Goal: Information Seeking & Learning: Find specific fact

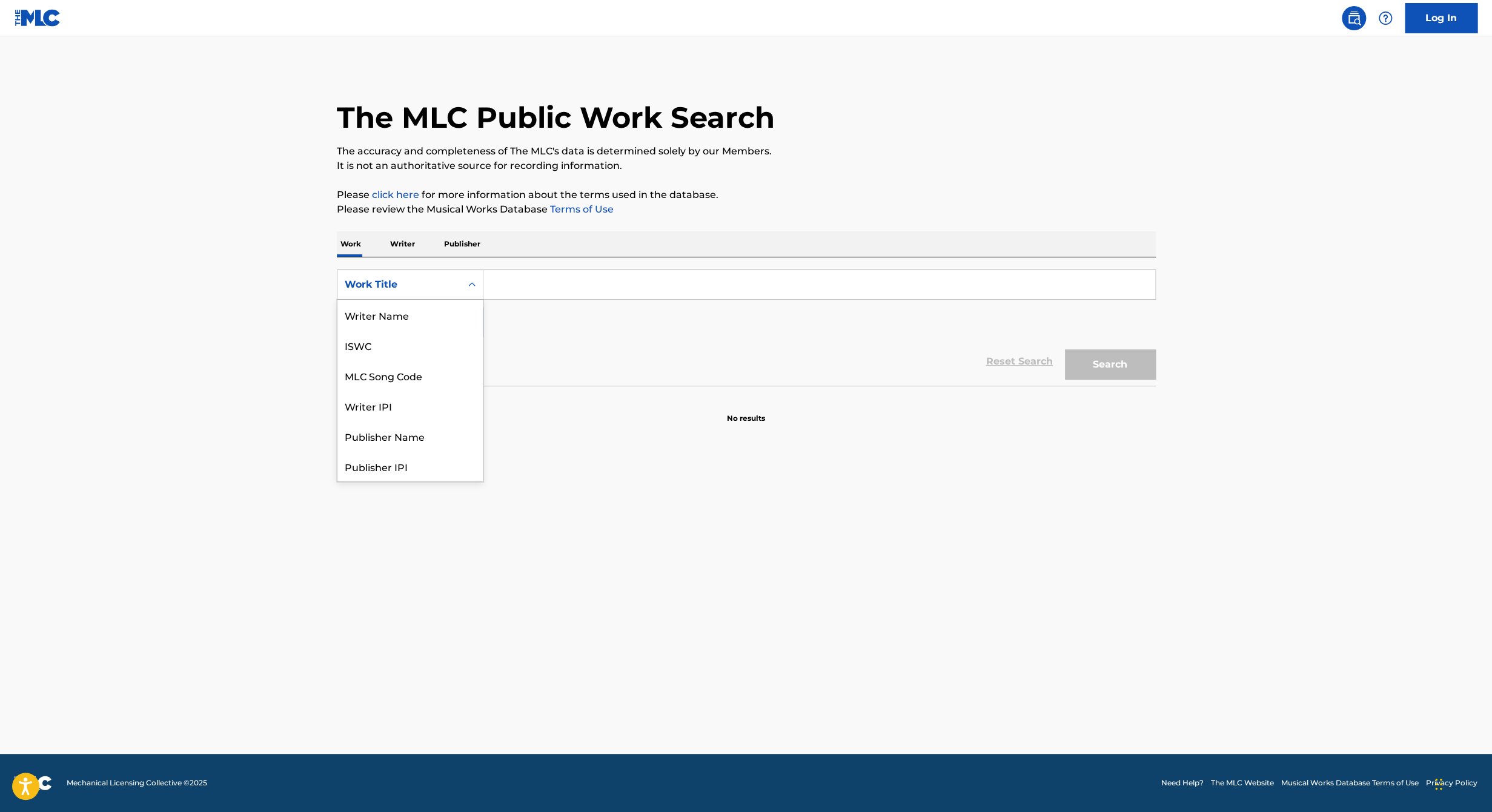
click at [440, 284] on div "Work Title" at bounding box center [399, 284] width 109 height 14
click at [421, 320] on div "MLC Song Code" at bounding box center [410, 315] width 145 height 31
click at [516, 289] on input "Search Form" at bounding box center [819, 284] width 672 height 29
paste input "OC9EYO"
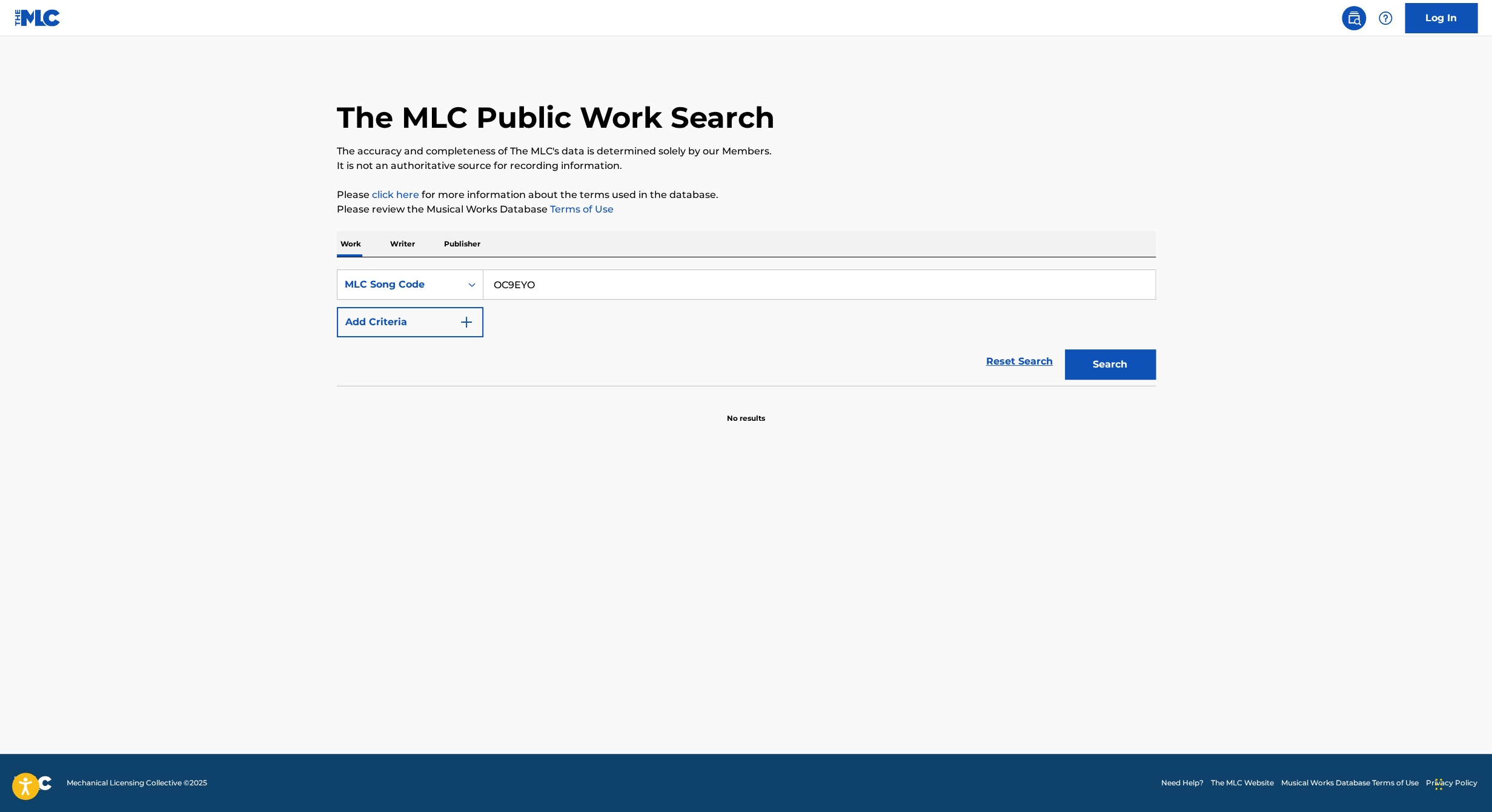
type input "OC9EYO"
click at [1134, 372] on button "Search" at bounding box center [1110, 365] width 91 height 31
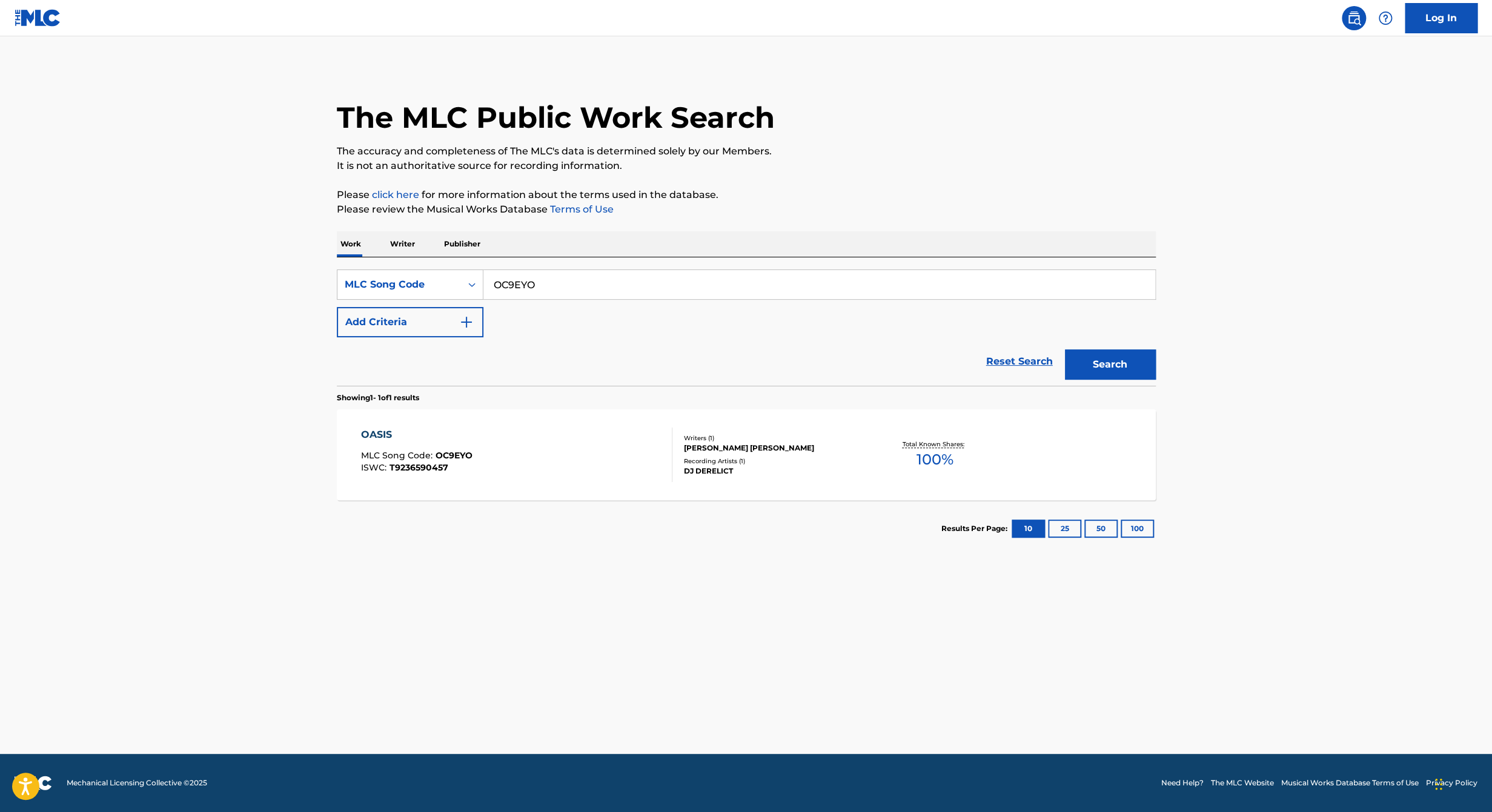
click at [460, 447] on div "OASIS MLC Song Code : OC9EYO ISWC : T9236590457" at bounding box center [417, 455] width 111 height 55
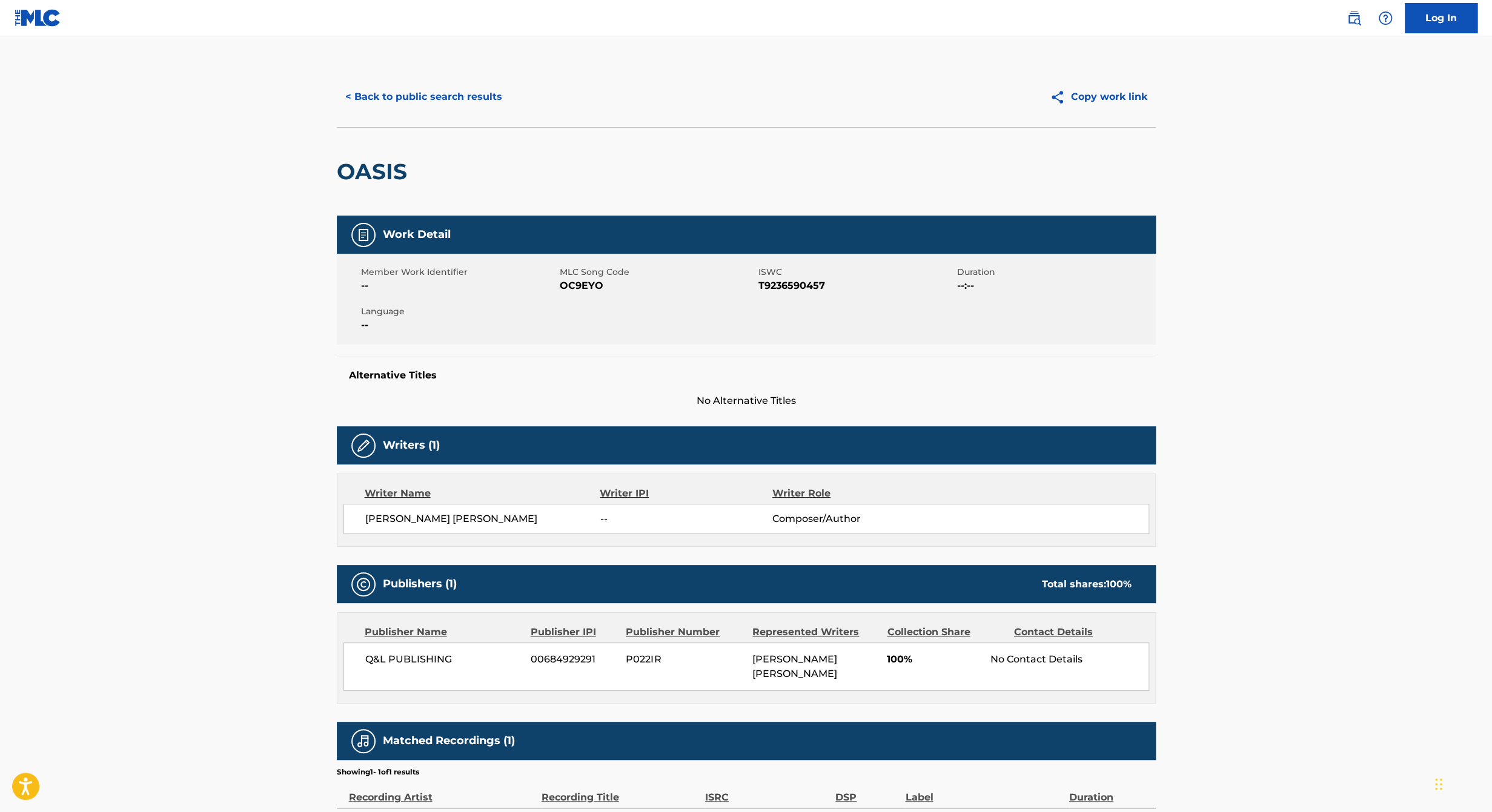
click at [446, 91] on button "< Back to public search results" at bounding box center [424, 97] width 174 height 31
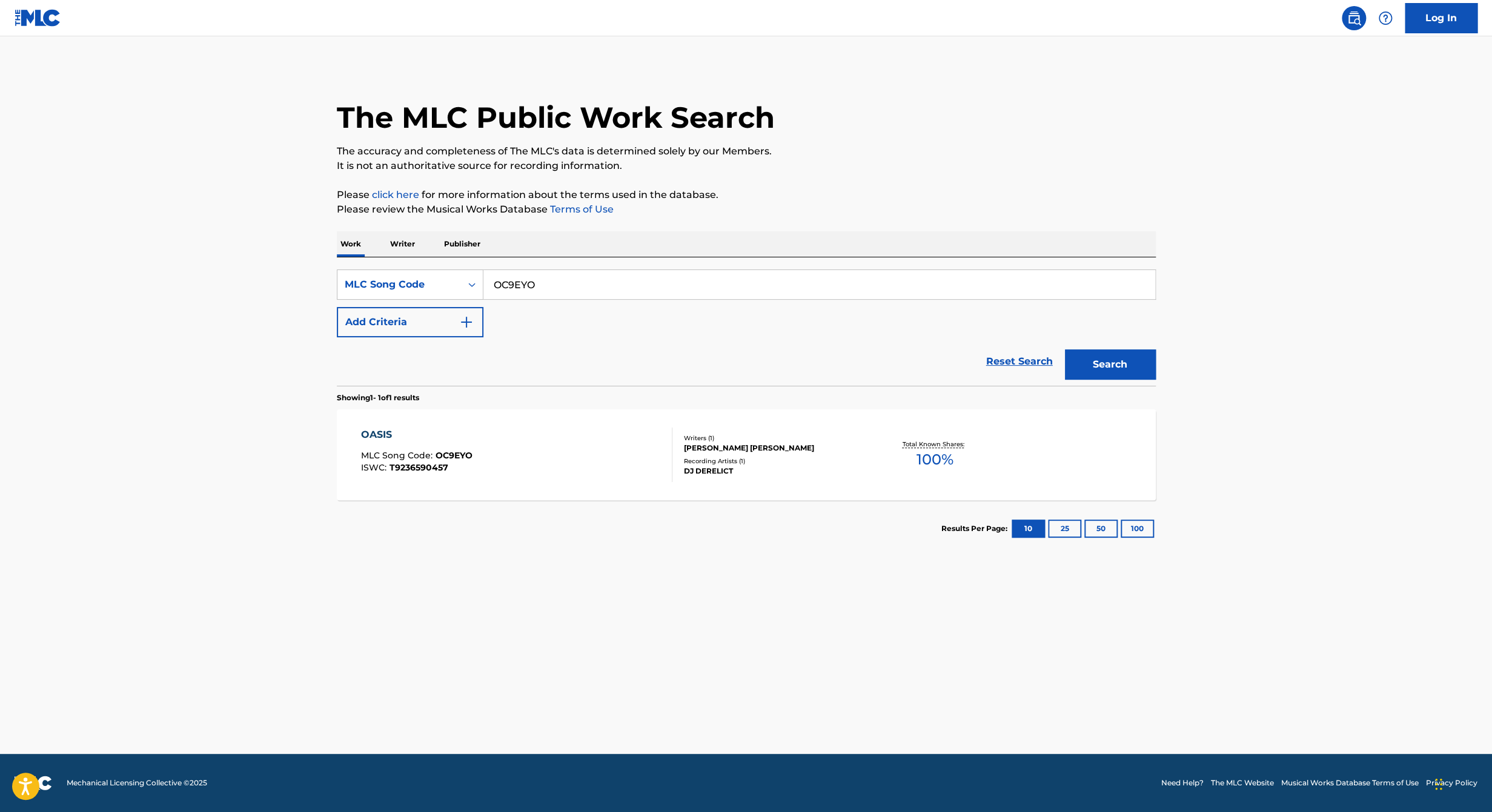
drag, startPoint x: 392, startPoint y: 315, endPoint x: 260, endPoint y: 309, distance: 132.1
click at [263, 316] on main "The MLC Public Work Search The accuracy and completeness of The MLC's data is d…" at bounding box center [746, 395] width 1492 height 718
paste input "WA82TW"
type input "WA82TW"
click at [1065, 350] on button "Search" at bounding box center [1110, 365] width 91 height 31
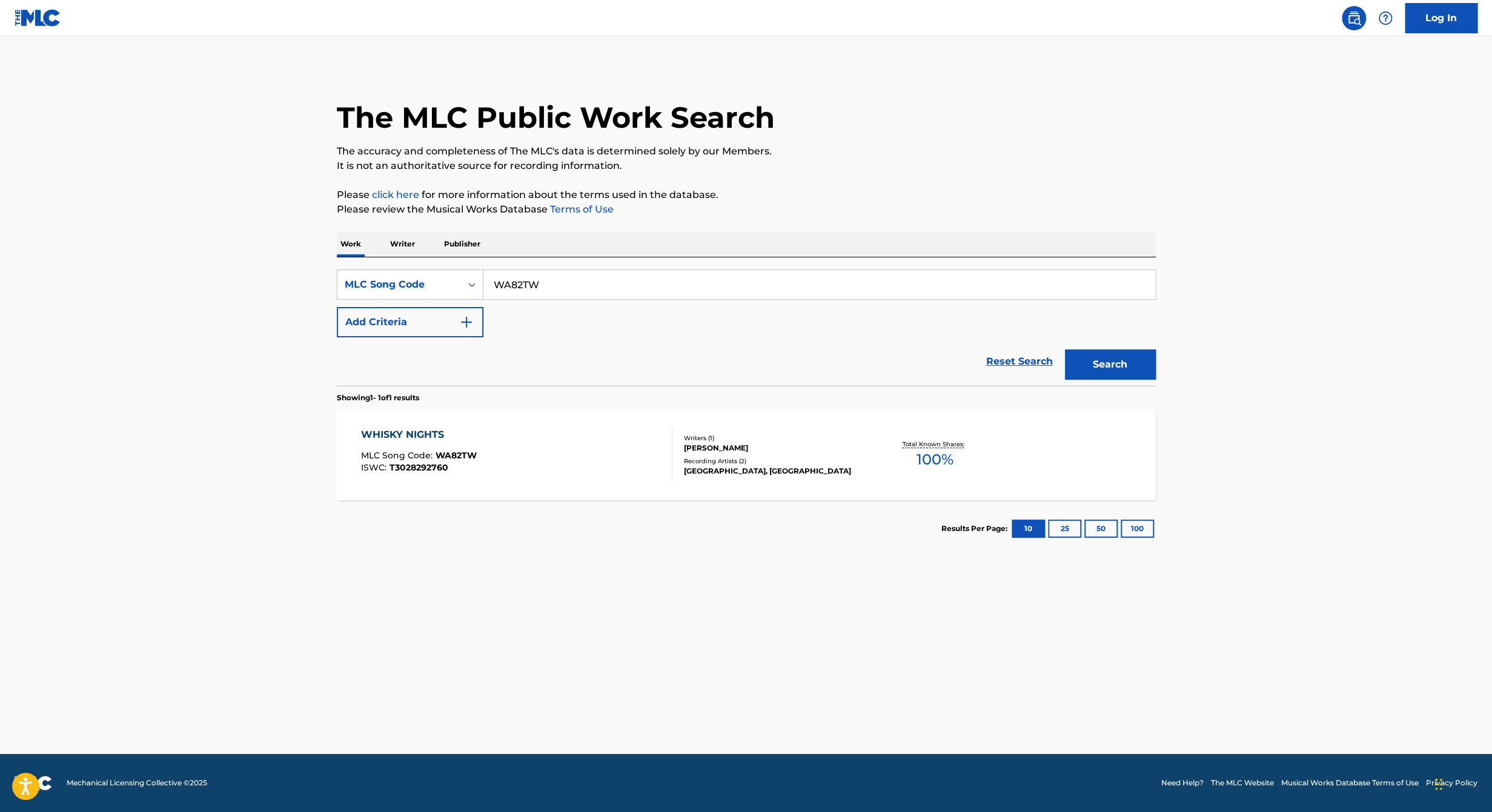
click at [813, 424] on div "WHISKY NIGHTS MLC Song Code : WA82TW ISWC : T3028292760 Writers ( 1 ) [PERSON_N…" at bounding box center [746, 454] width 819 height 91
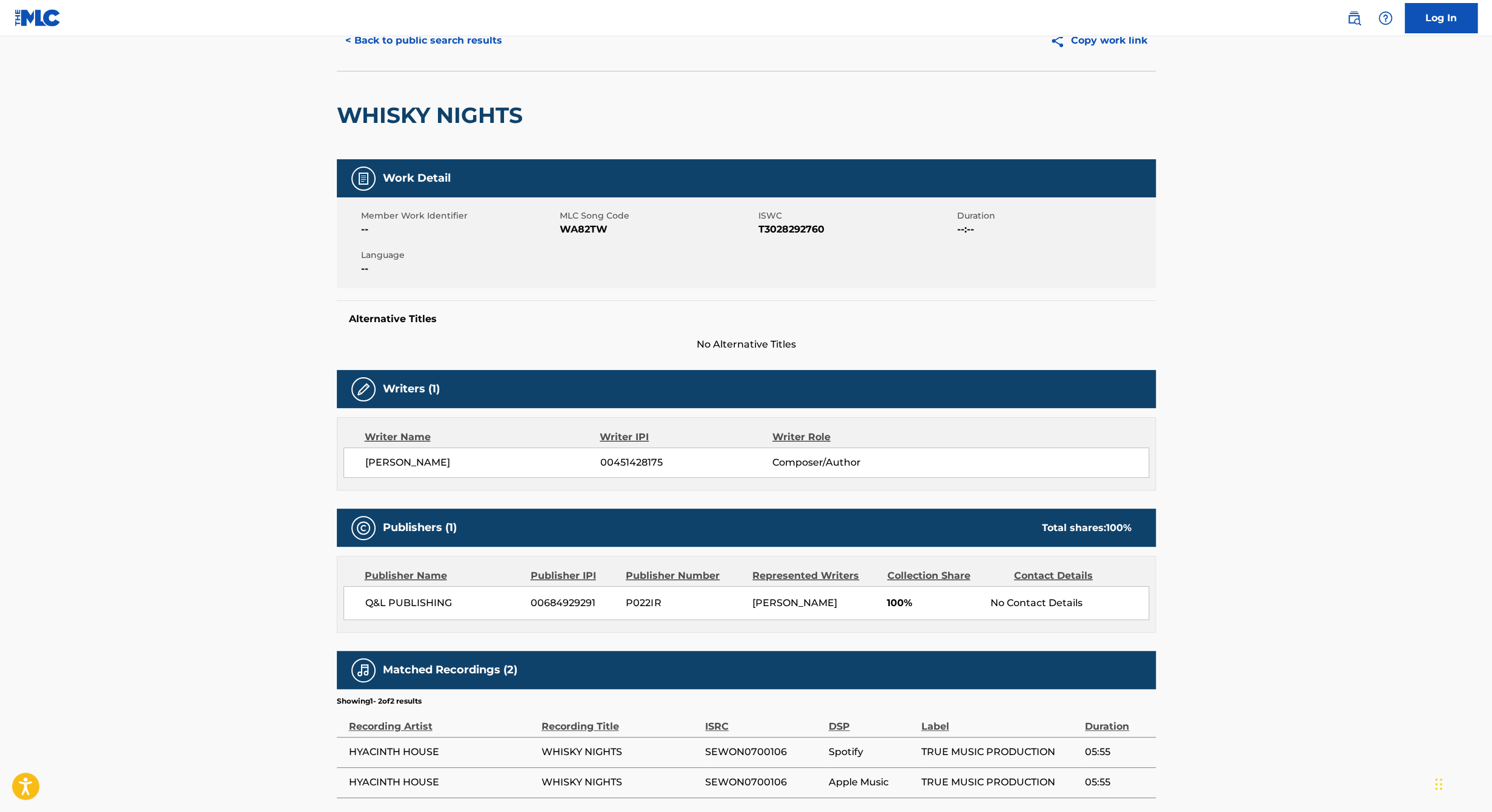
scroll to position [131, 0]
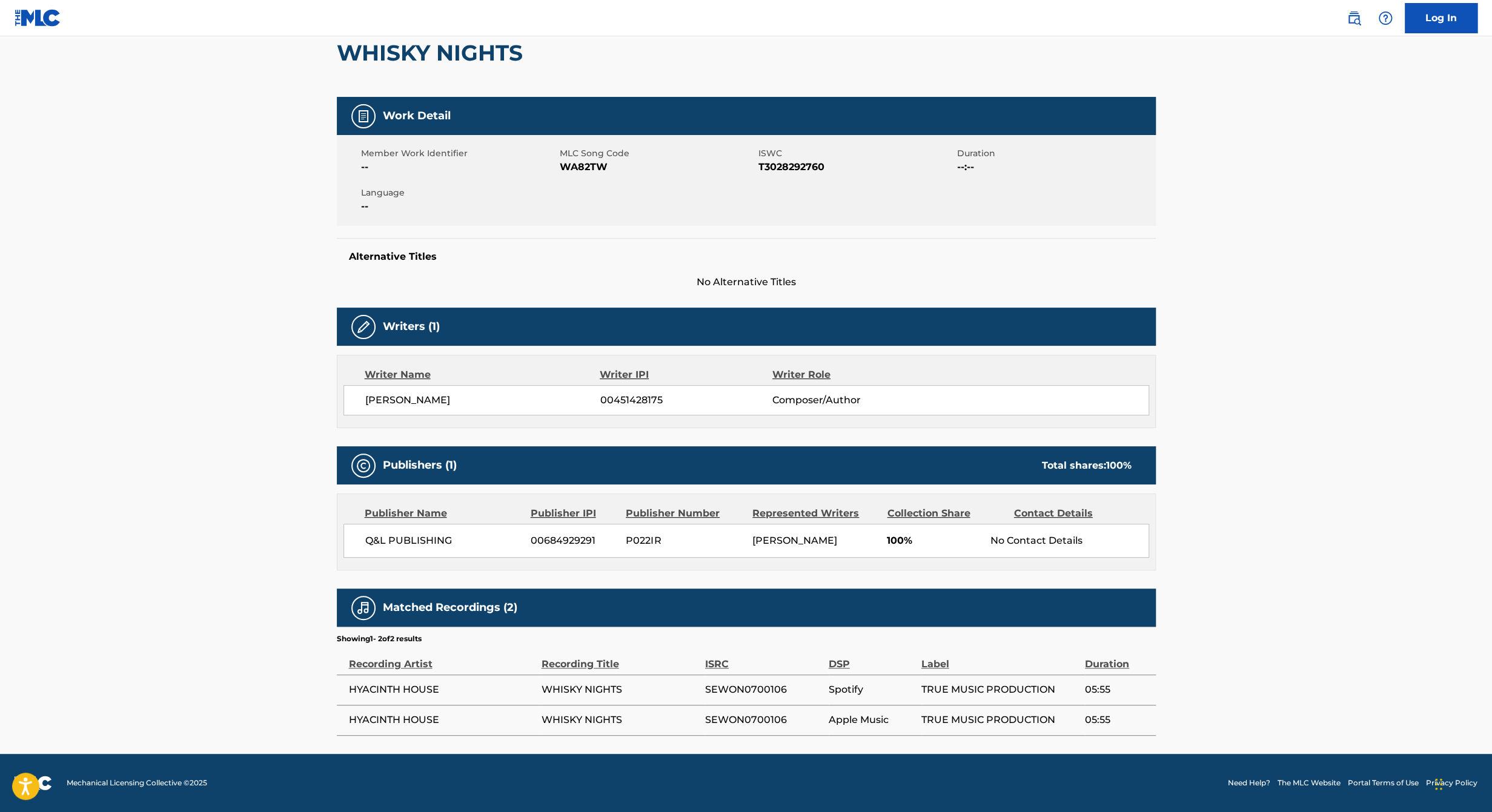
drag, startPoint x: 894, startPoint y: 238, endPoint x: 800, endPoint y: 250, distance: 94.8
click at [800, 250] on div "Alternative Titles No Alternative Titles" at bounding box center [746, 263] width 819 height 52
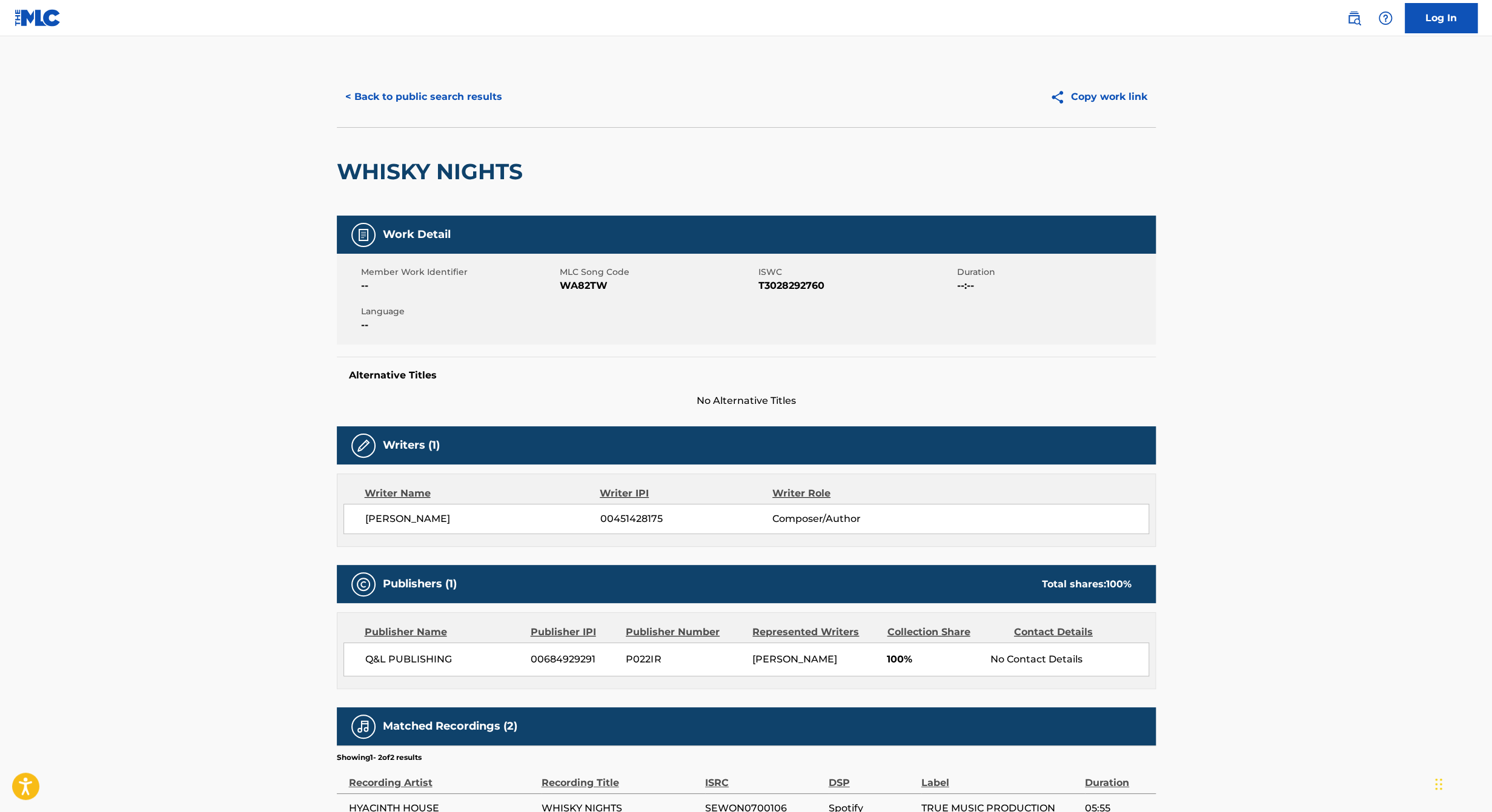
click at [458, 100] on button "< Back to public search results" at bounding box center [424, 97] width 174 height 31
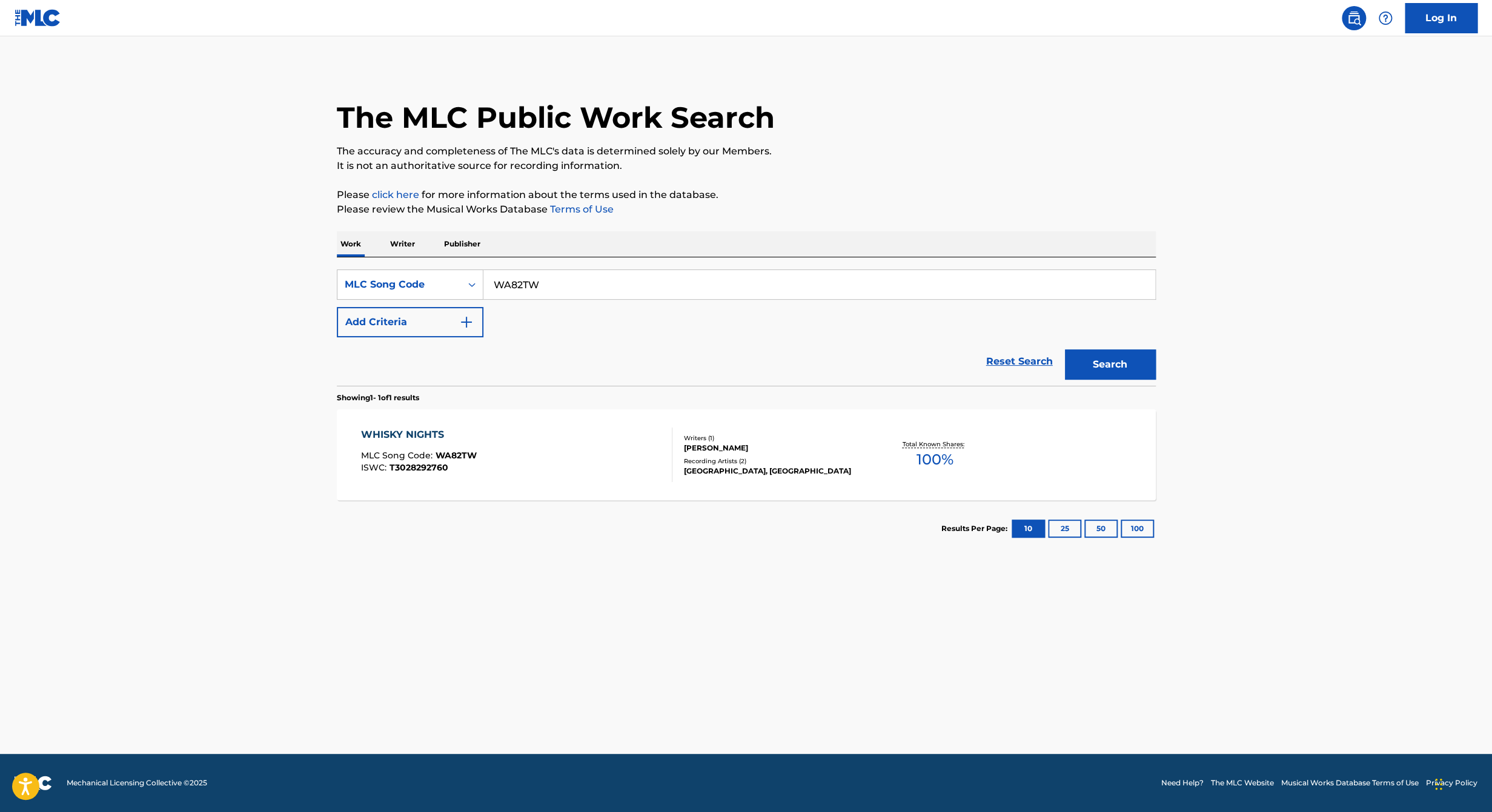
drag, startPoint x: 550, startPoint y: 282, endPoint x: 306, endPoint y: 329, distance: 248.5
click at [308, 329] on main "The MLC Public Work Search The accuracy and completeness of The MLC's data is d…" at bounding box center [746, 395] width 1492 height 718
paste input "SG9EU1"
type input "SG9EU1"
click at [1065, 350] on button "Search" at bounding box center [1110, 365] width 91 height 31
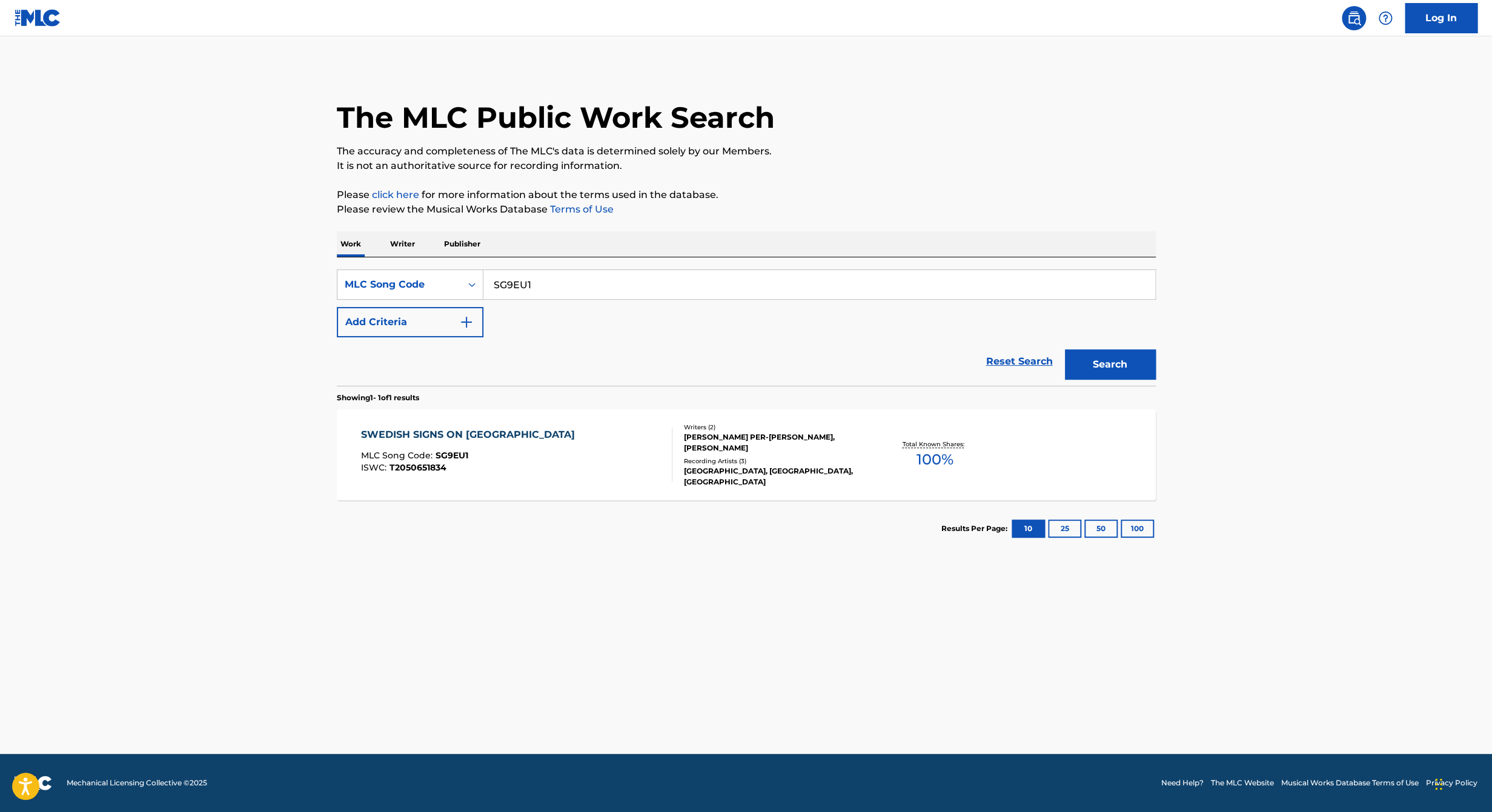
click at [711, 435] on div "[PERSON_NAME] PER-[PERSON_NAME], [PERSON_NAME]" at bounding box center [775, 442] width 183 height 22
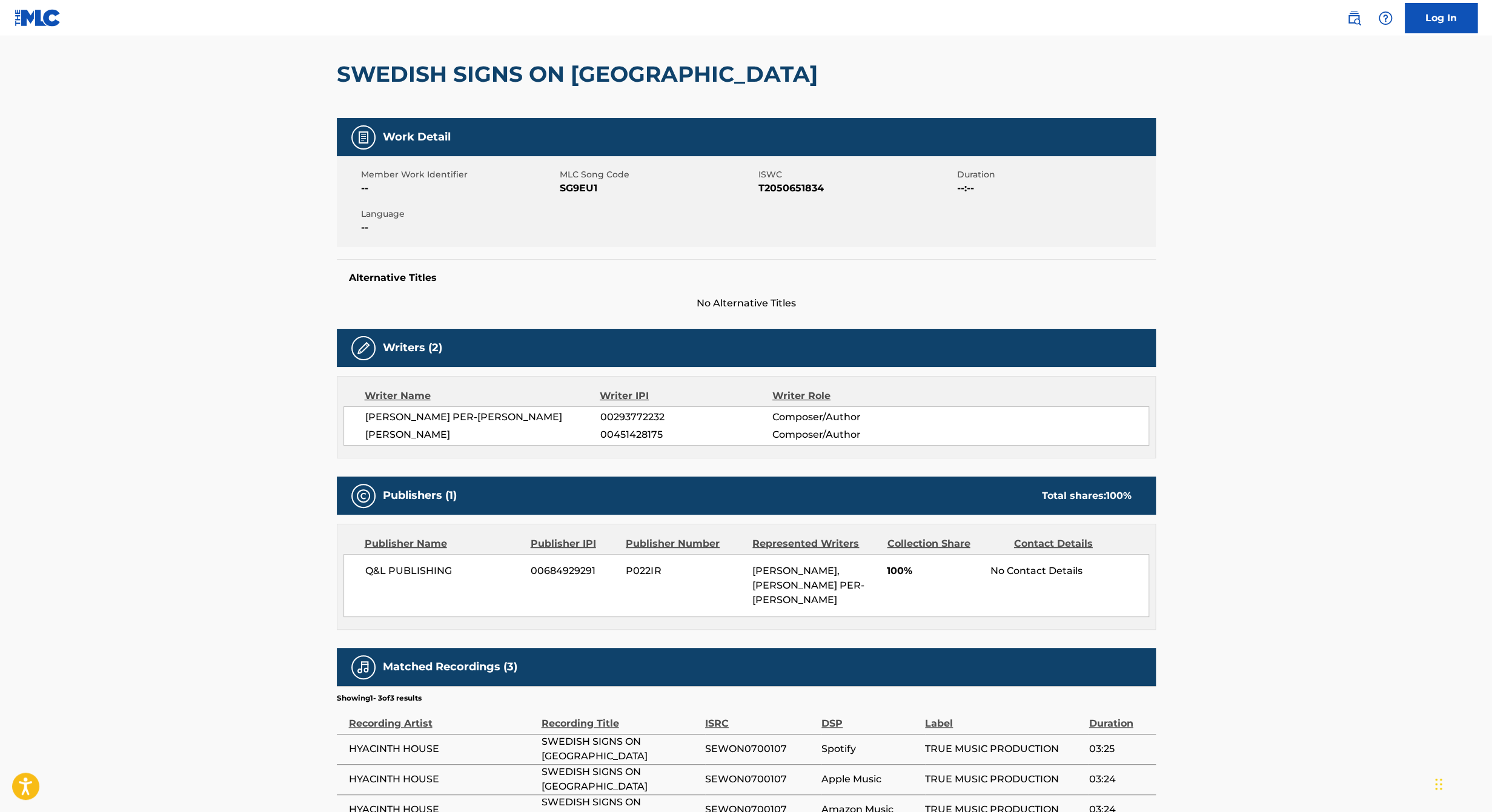
scroll to position [199, 0]
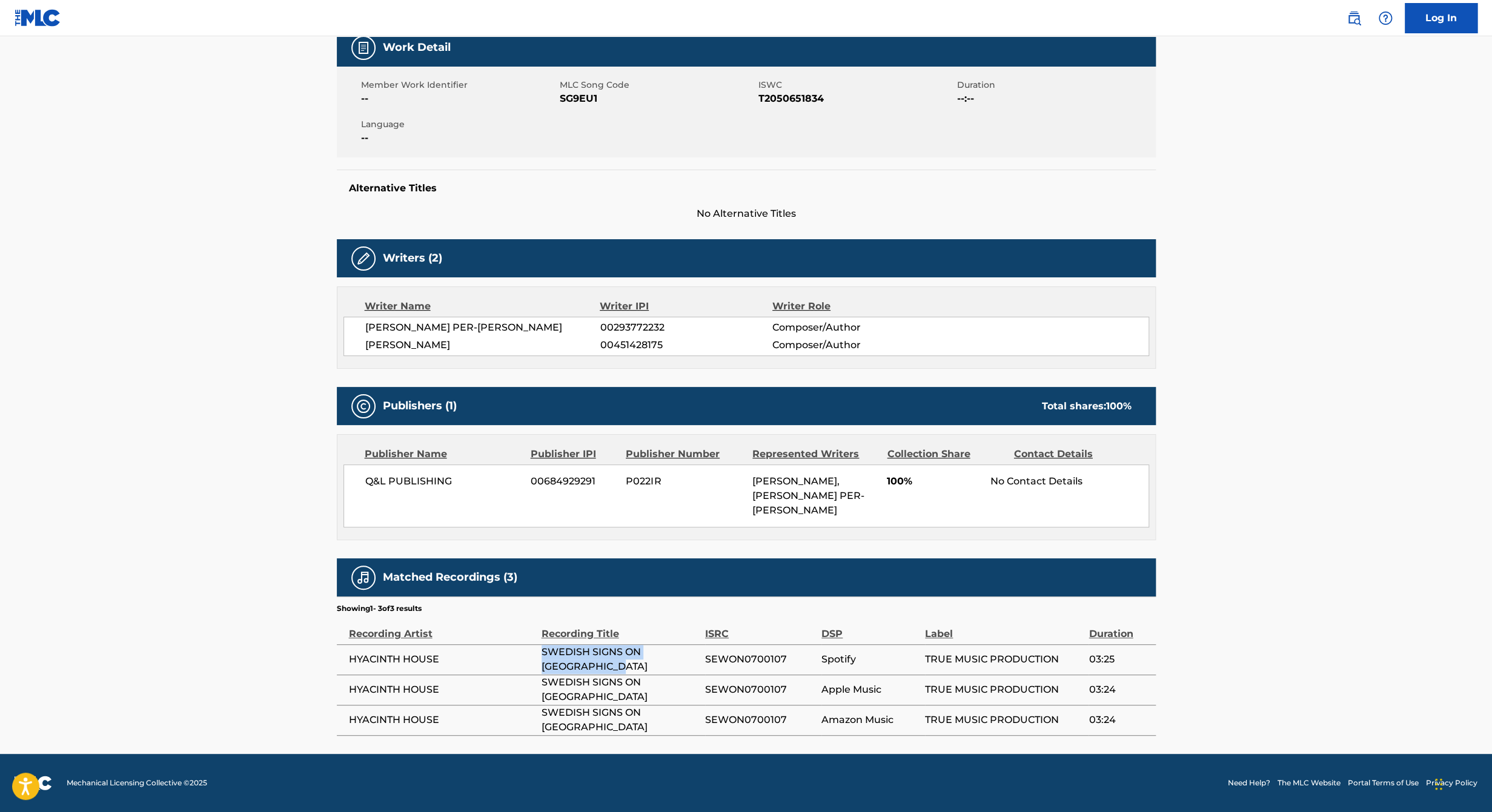
drag, startPoint x: 585, startPoint y: 669, endPoint x: 539, endPoint y: 661, distance: 46.7
click at [539, 661] on tr "HYACINTH HOUSE SWEDISH SIGNS ON MONKEY ISLAND SEWON0700107 Spotify TRUE MUSIC P…" at bounding box center [746, 660] width 819 height 31
copy tr "SWEDISH SIGNS ON [GEOGRAPHIC_DATA]"
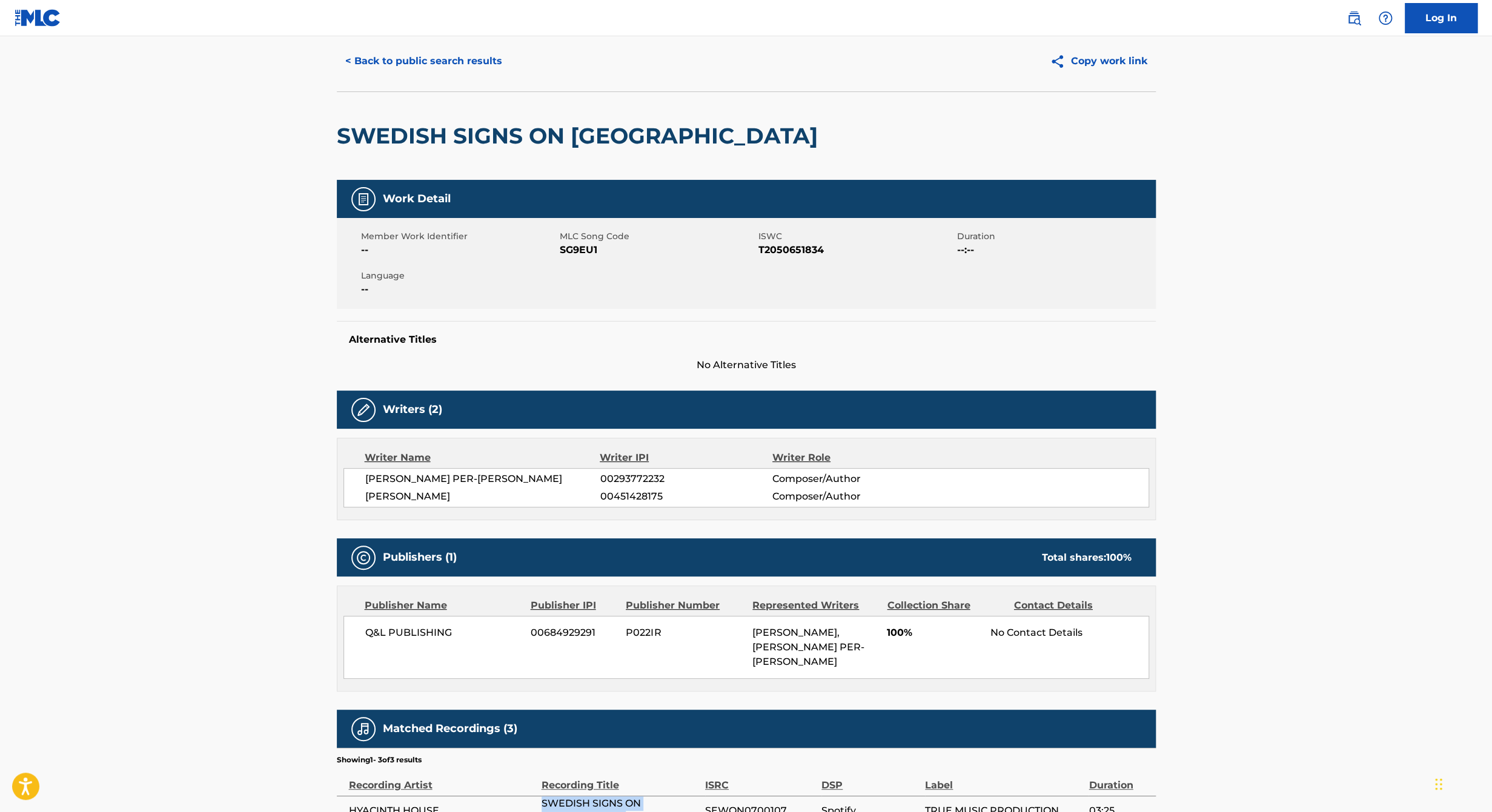
scroll to position [0, 0]
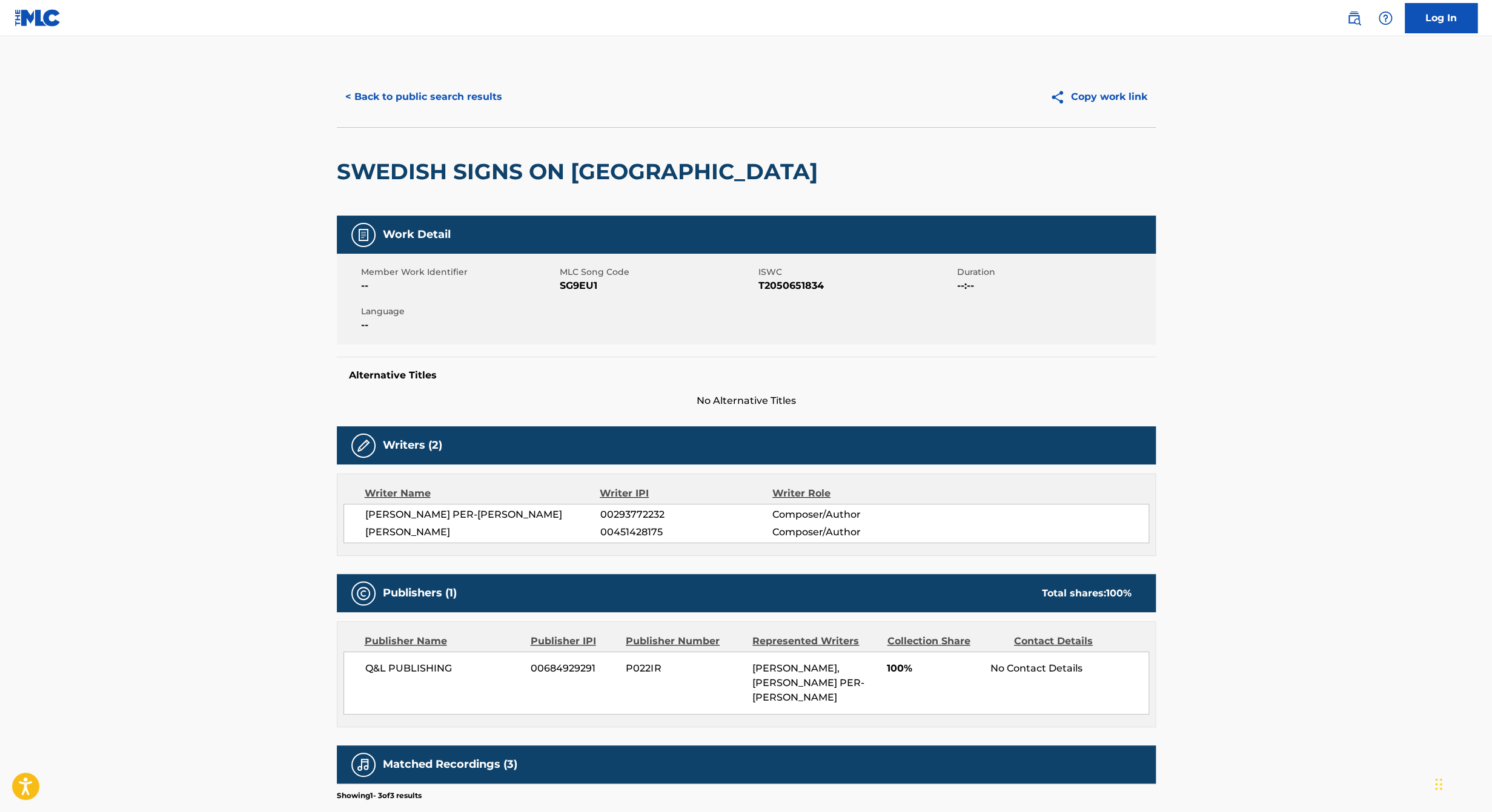
click at [413, 94] on button "< Back to public search results" at bounding box center [424, 97] width 174 height 31
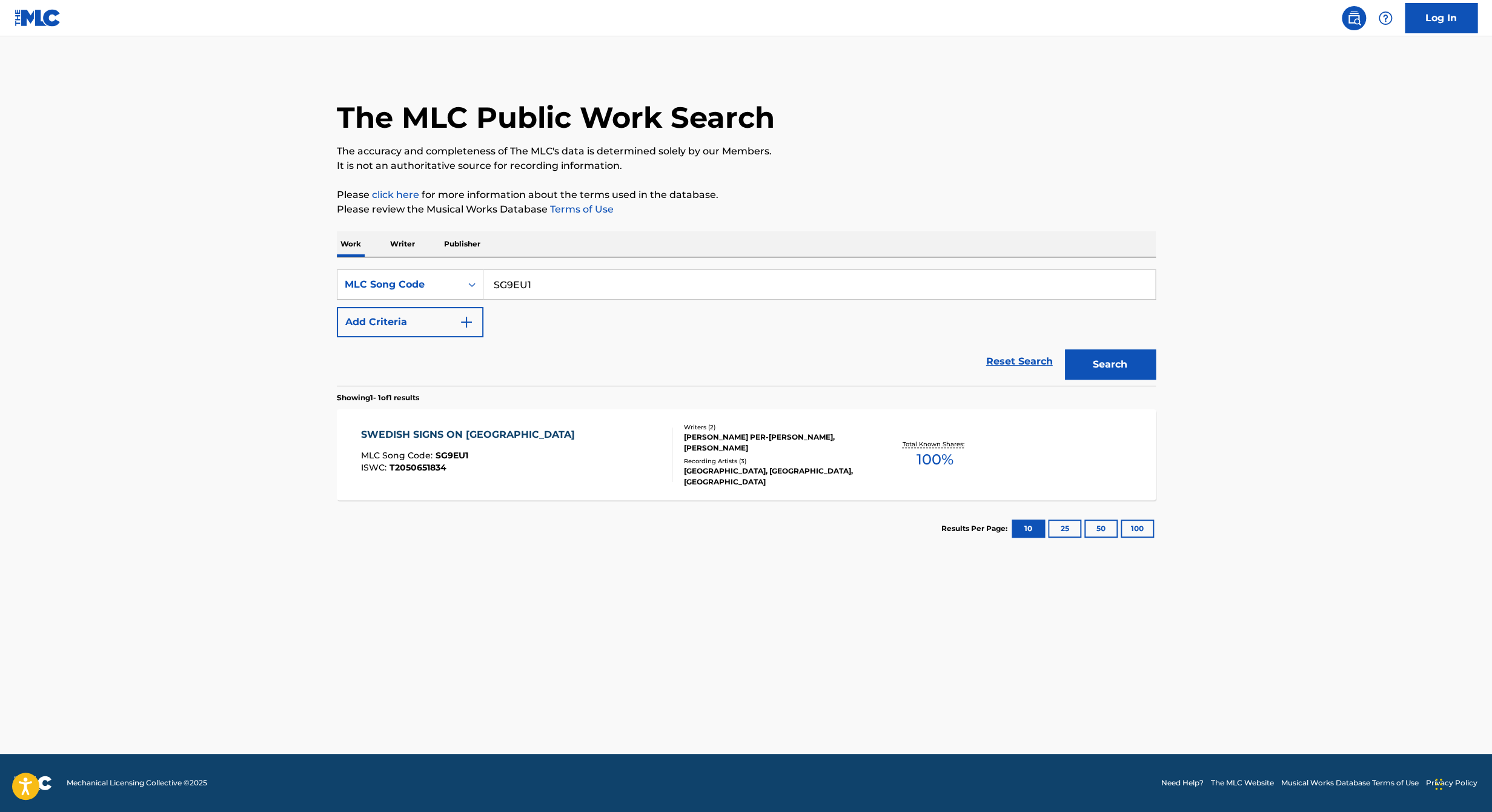
drag, startPoint x: 504, startPoint y: 308, endPoint x: 101, endPoint y: 394, distance: 412.1
click at [102, 394] on main "The MLC Public Work Search The accuracy and completeness of The MLC's data is d…" at bounding box center [746, 395] width 1492 height 718
paste input "NH18XQ"
type input "NH18XQ"
click at [1065, 350] on button "Search" at bounding box center [1110, 365] width 91 height 31
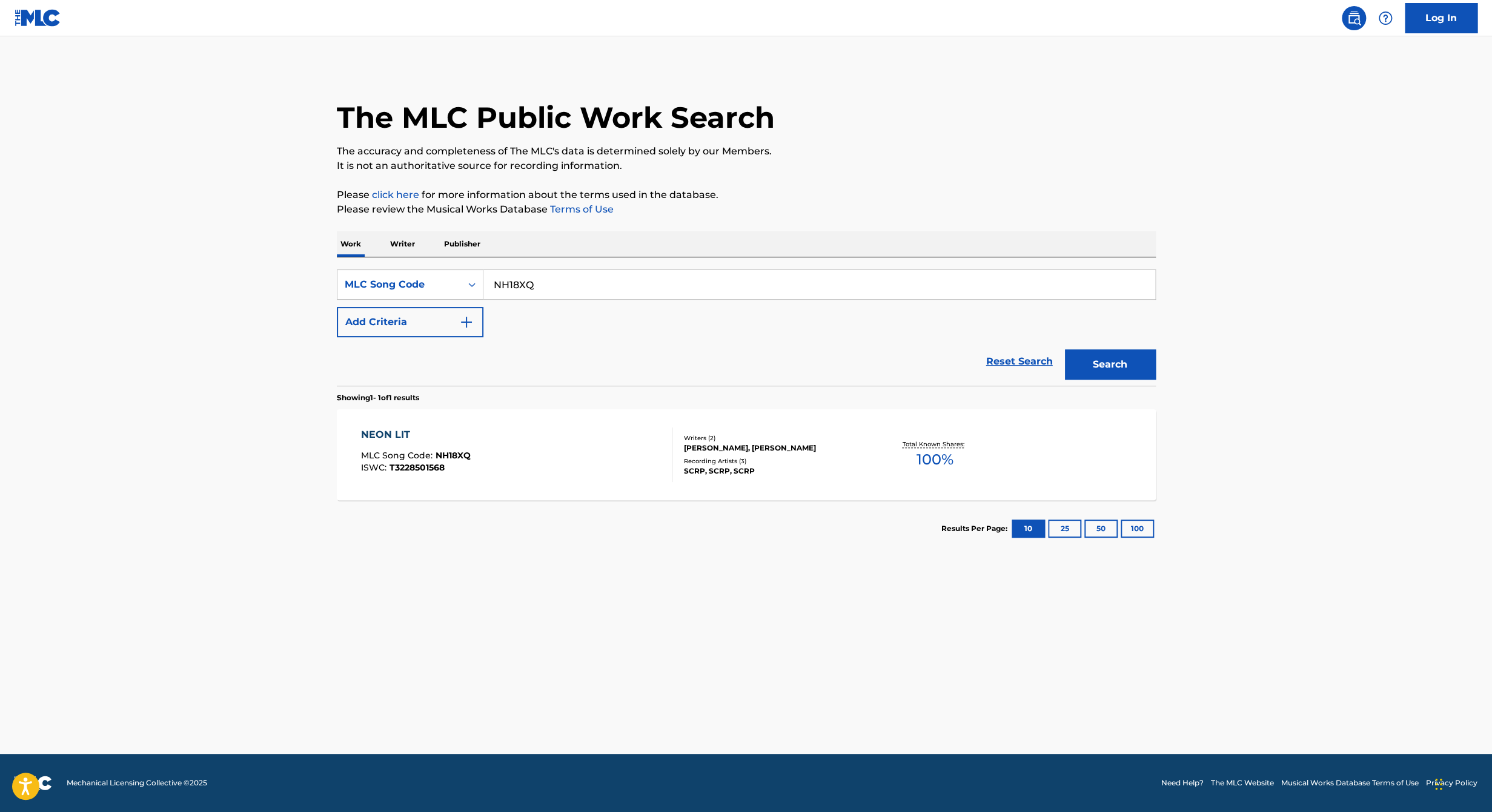
click at [698, 425] on div "NEON LIT MLC Song Code : NH18XQ ISWC : T3228501568 Writers ( 2 ) [PERSON_NAME],…" at bounding box center [746, 454] width 819 height 91
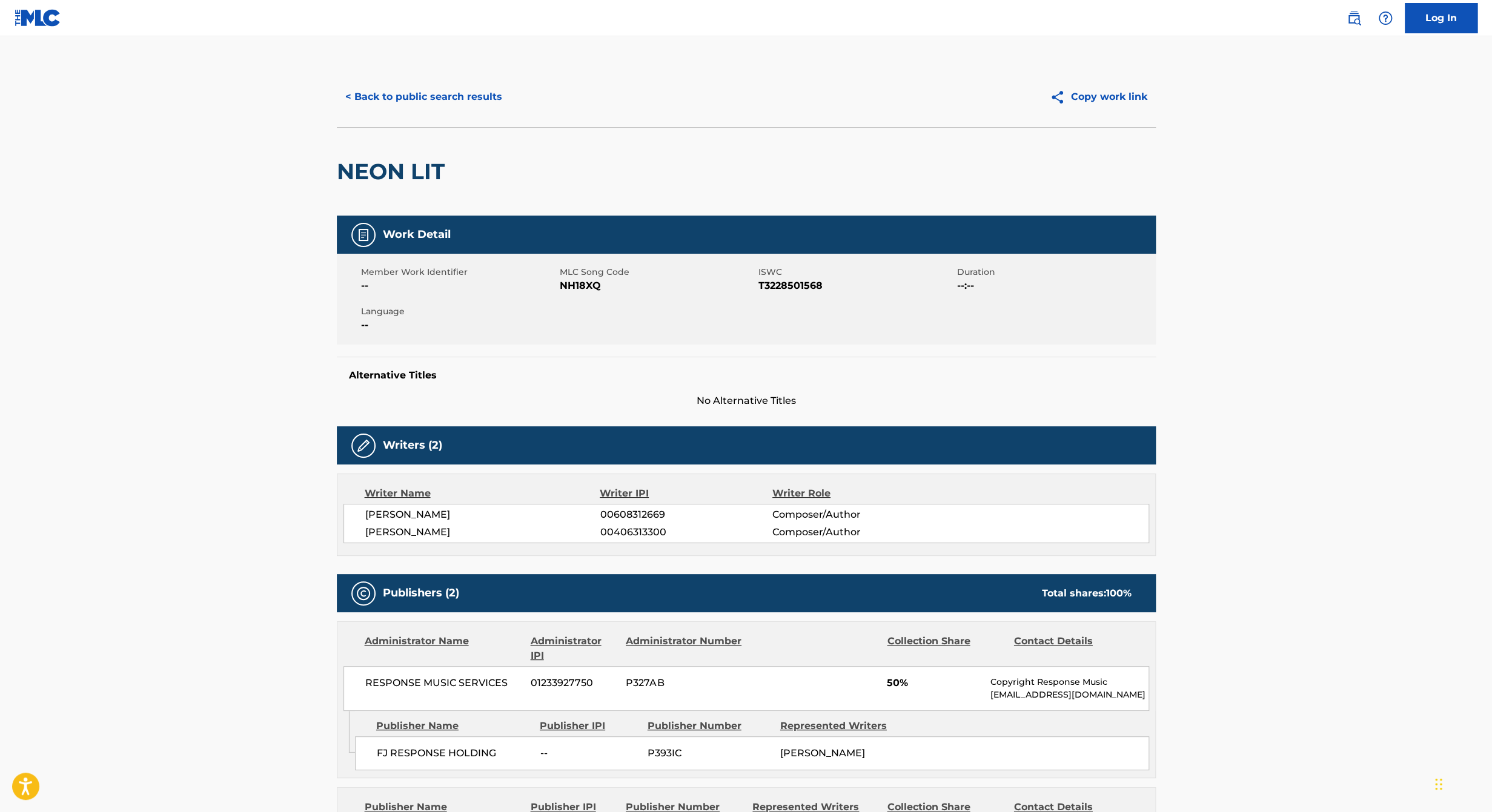
scroll to position [334, 0]
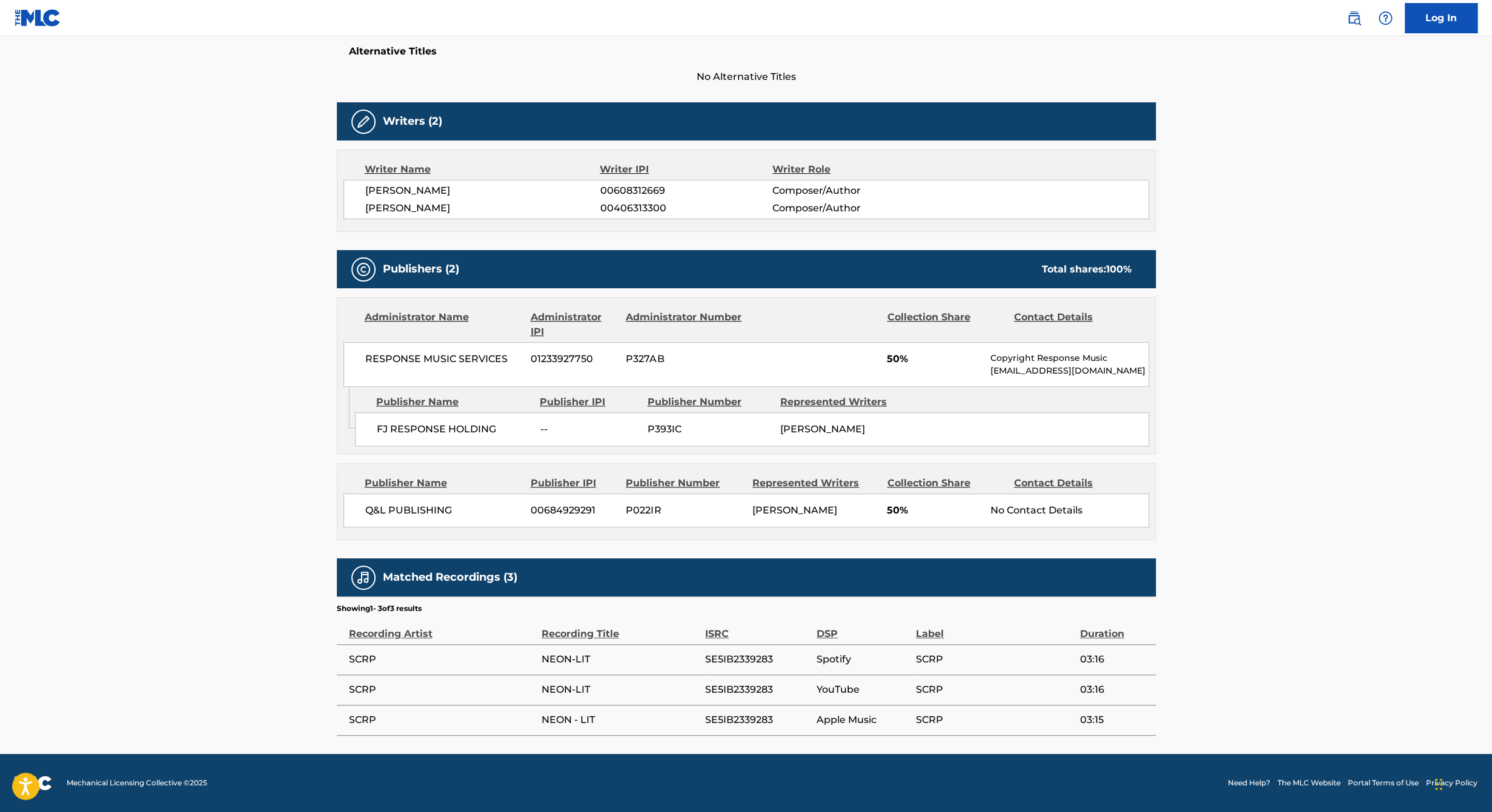
click at [388, 515] on span "Q&L PUBLISHING" at bounding box center [443, 511] width 157 height 14
drag, startPoint x: 827, startPoint y: 531, endPoint x: 312, endPoint y: 532, distance: 515.0
click at [312, 532] on main "< Back to public search results Copy work link NEON LIT Work Detail Member Work…" at bounding box center [746, 233] width 1492 height 1042
click at [1298, 387] on main "< Back to public search results Copy work link NEON LIT Work Detail Member Work…" at bounding box center [746, 233] width 1492 height 1042
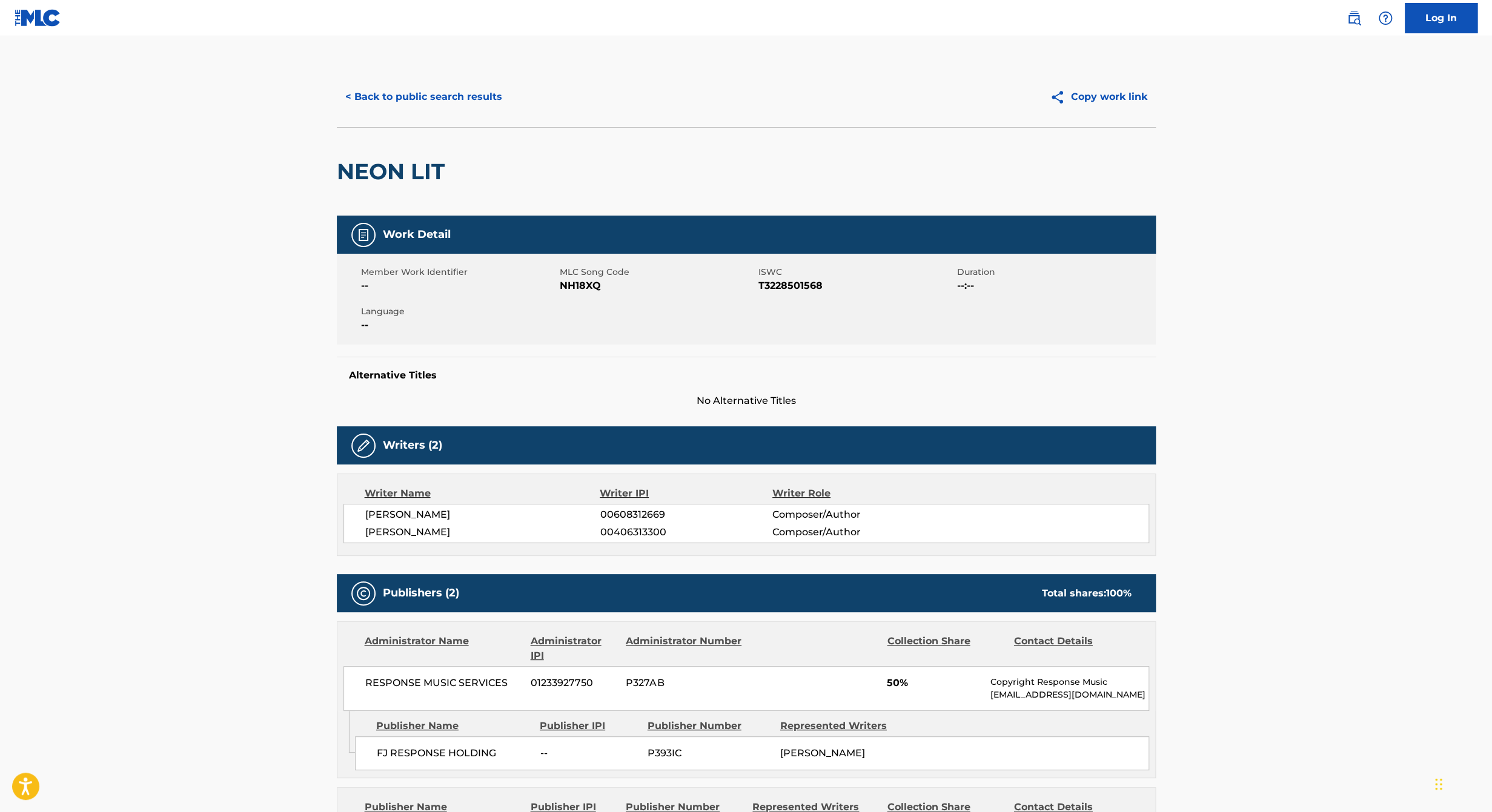
click at [429, 112] on div "< Back to public search results Copy work link" at bounding box center [746, 97] width 819 height 60
click at [433, 108] on button "< Back to public search results" at bounding box center [424, 97] width 174 height 31
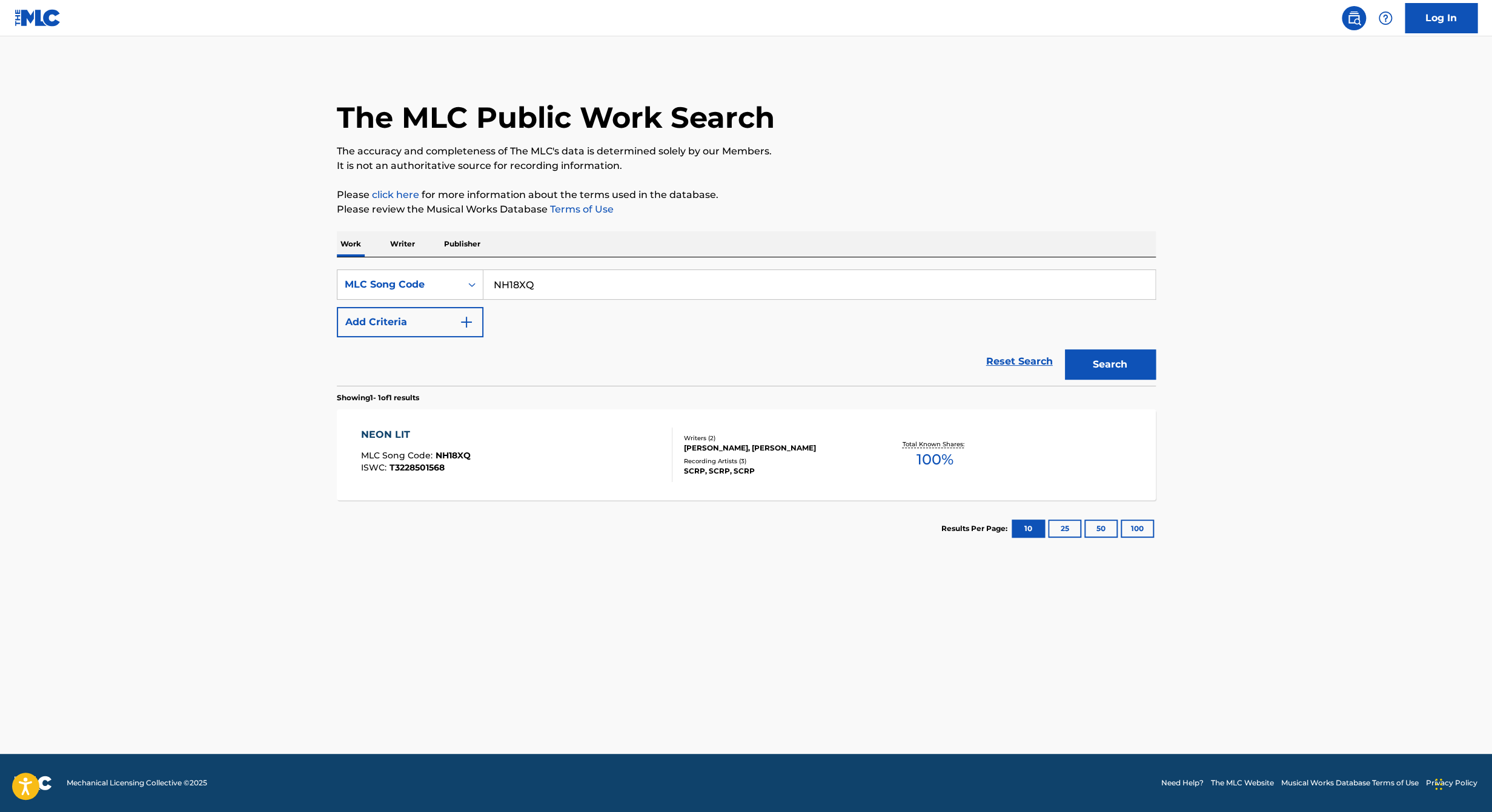
drag, startPoint x: 78, startPoint y: 368, endPoint x: 29, endPoint y: 378, distance: 50.0
click at [56, 372] on main "The MLC Public Work Search The accuracy and completeness of The MLC's data is d…" at bounding box center [746, 395] width 1492 height 718
paste input "BA0GBM"
type input "BA0GBM"
click at [1065, 350] on button "Search" at bounding box center [1110, 365] width 91 height 31
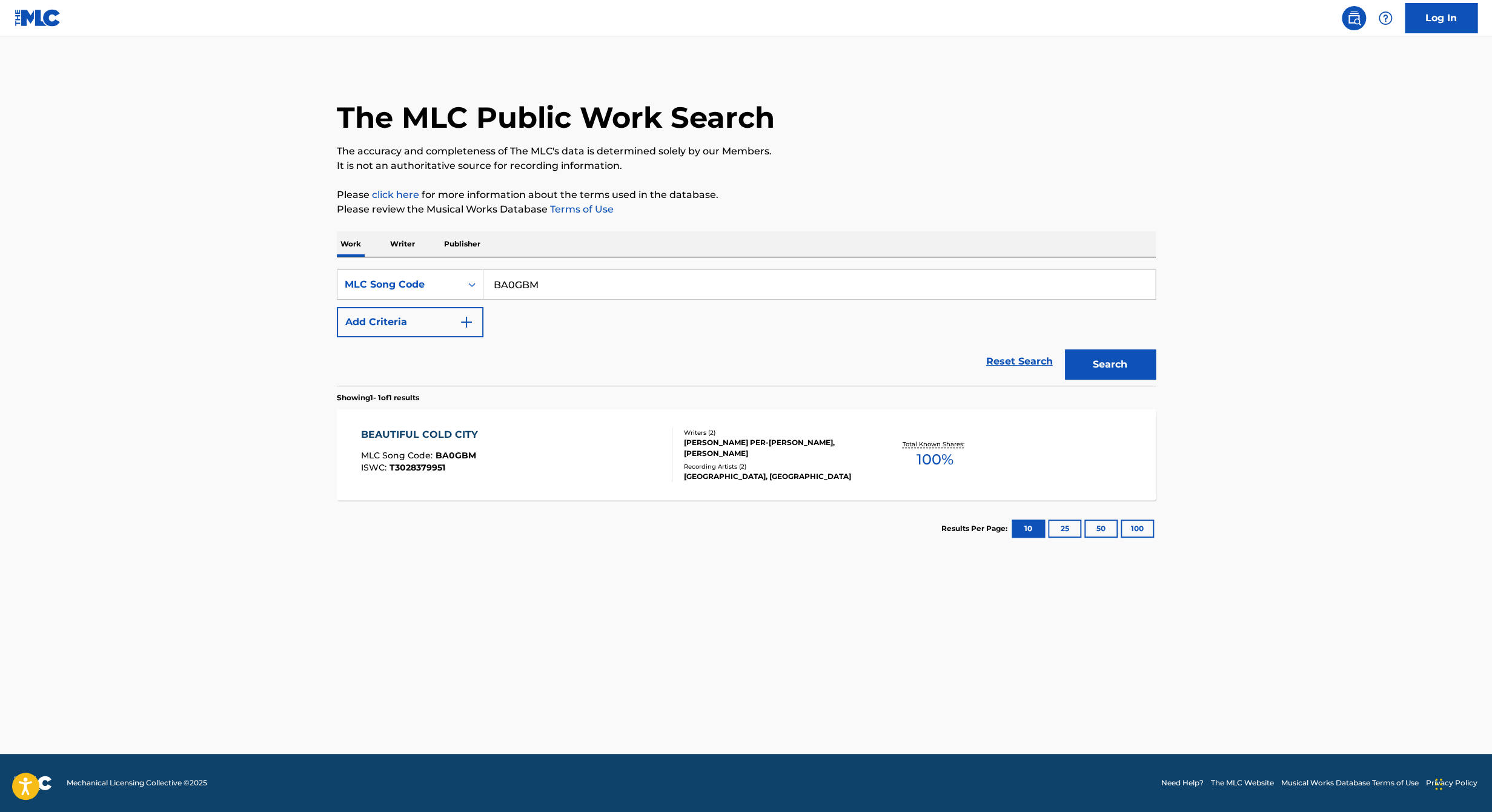
click at [705, 480] on div "[GEOGRAPHIC_DATA], [GEOGRAPHIC_DATA]" at bounding box center [775, 477] width 183 height 11
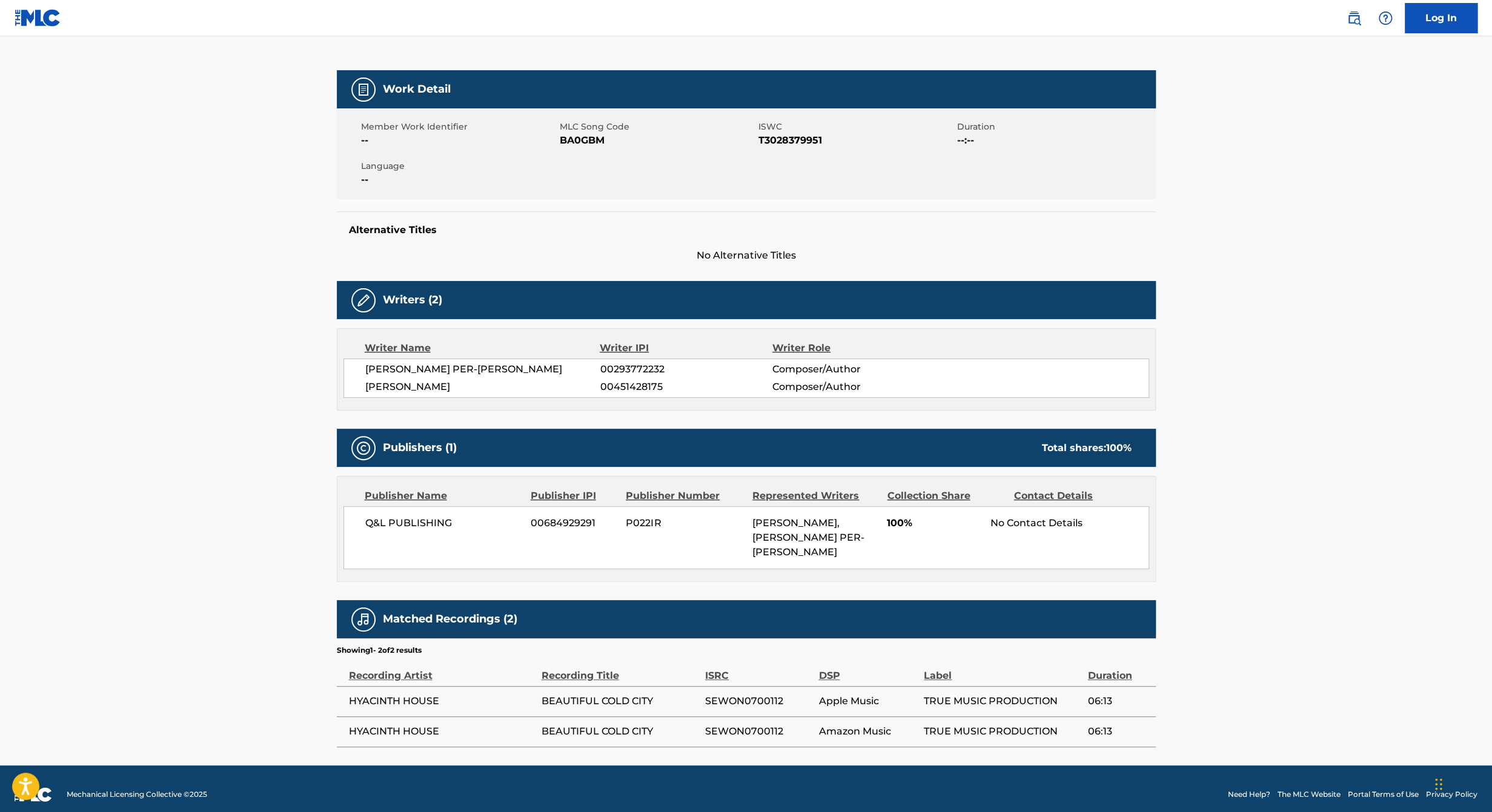
scroll to position [170, 0]
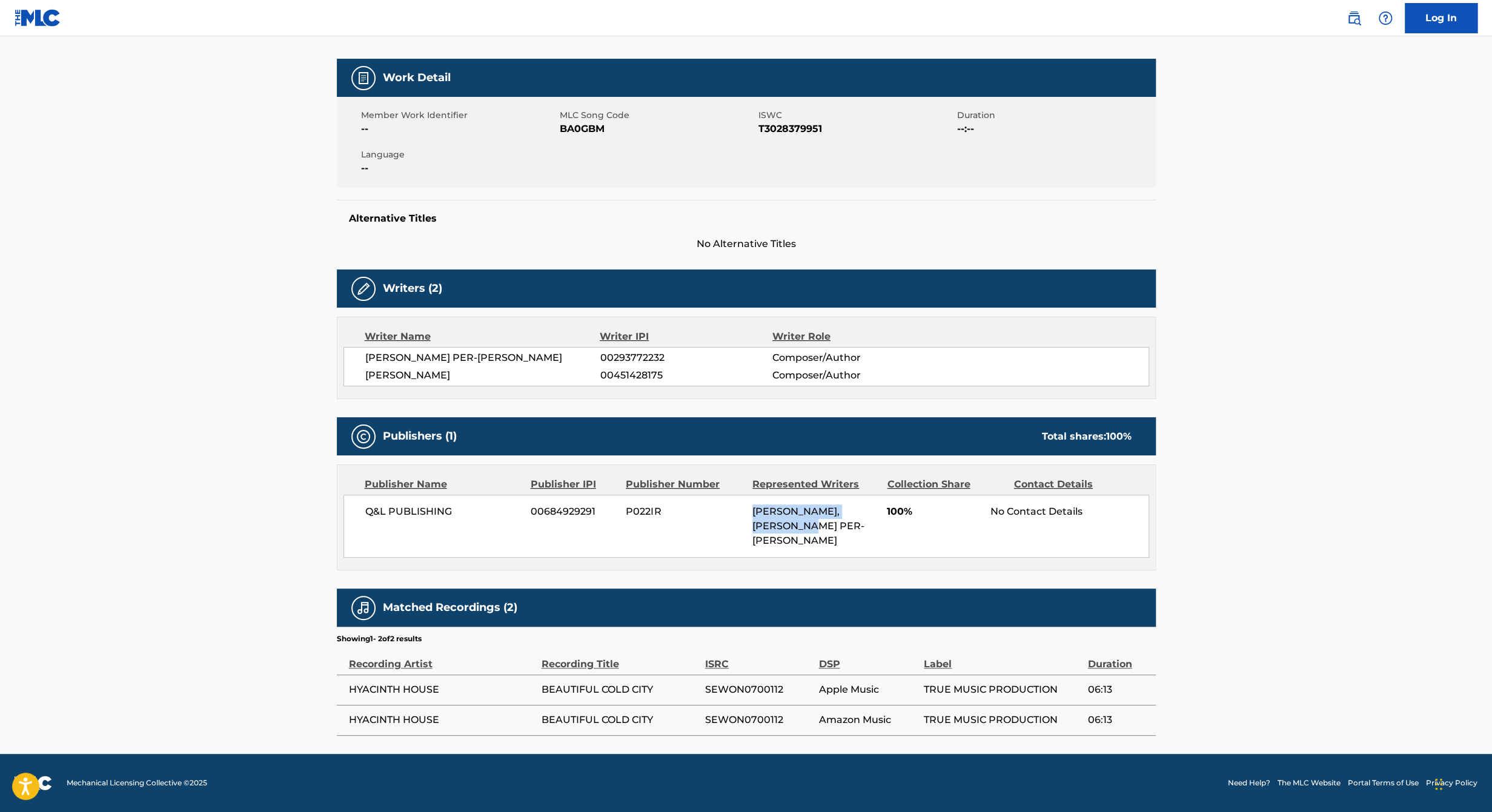
drag, startPoint x: 753, startPoint y: 493, endPoint x: 814, endPoint y: 514, distance: 64.5
click at [814, 514] on span "[PERSON_NAME], [PERSON_NAME] PER-[PERSON_NAME]" at bounding box center [808, 526] width 112 height 40
copy span "[PERSON_NAME]"
